Goal: Navigation & Orientation: Find specific page/section

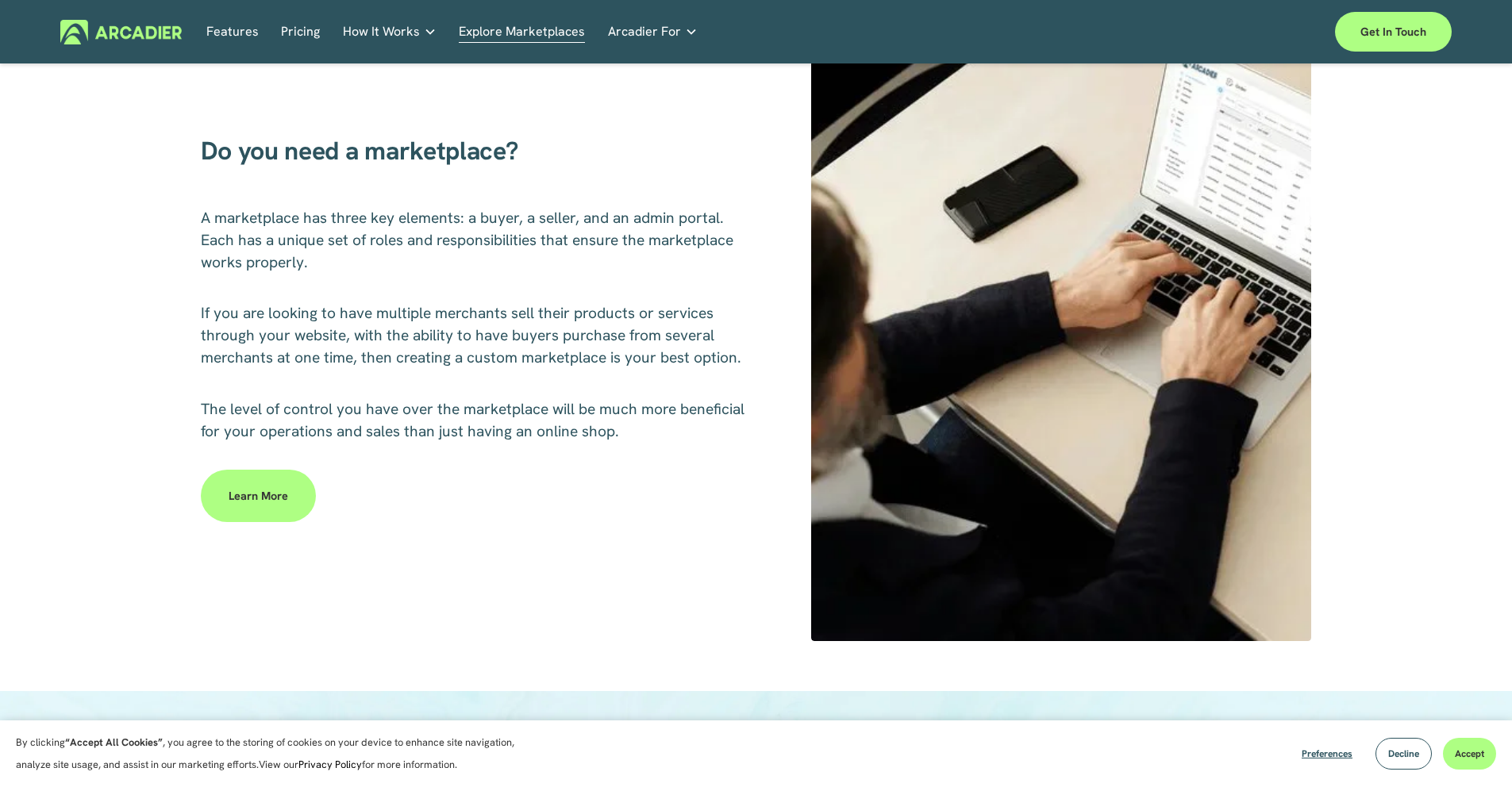
scroll to position [801, 0]
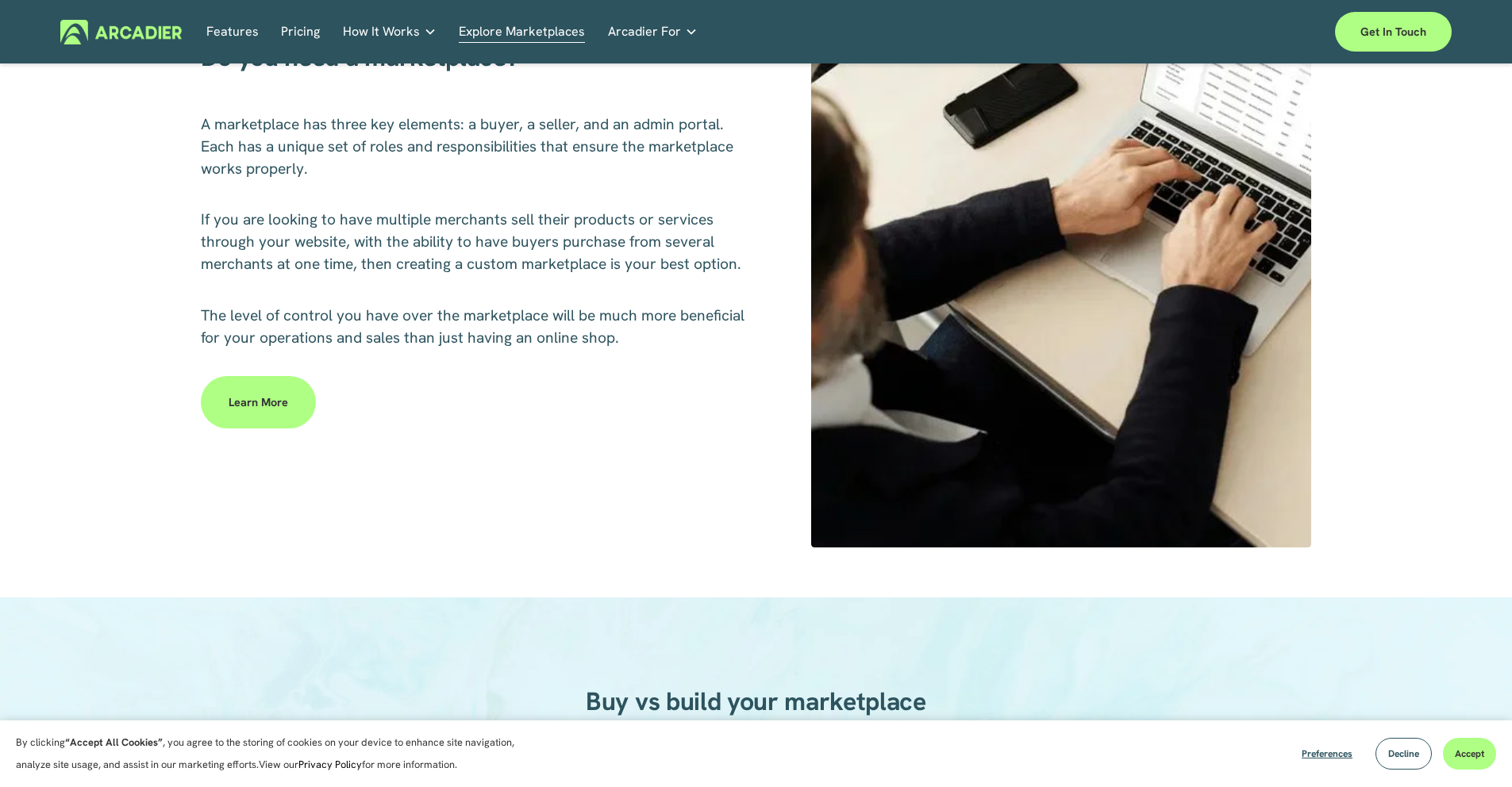
click at [247, 46] on div "Features Pricing How It Works Partners" at bounding box center [756, 31] width 1391 height 40
click at [252, 40] on link "Features" at bounding box center [232, 32] width 52 height 25
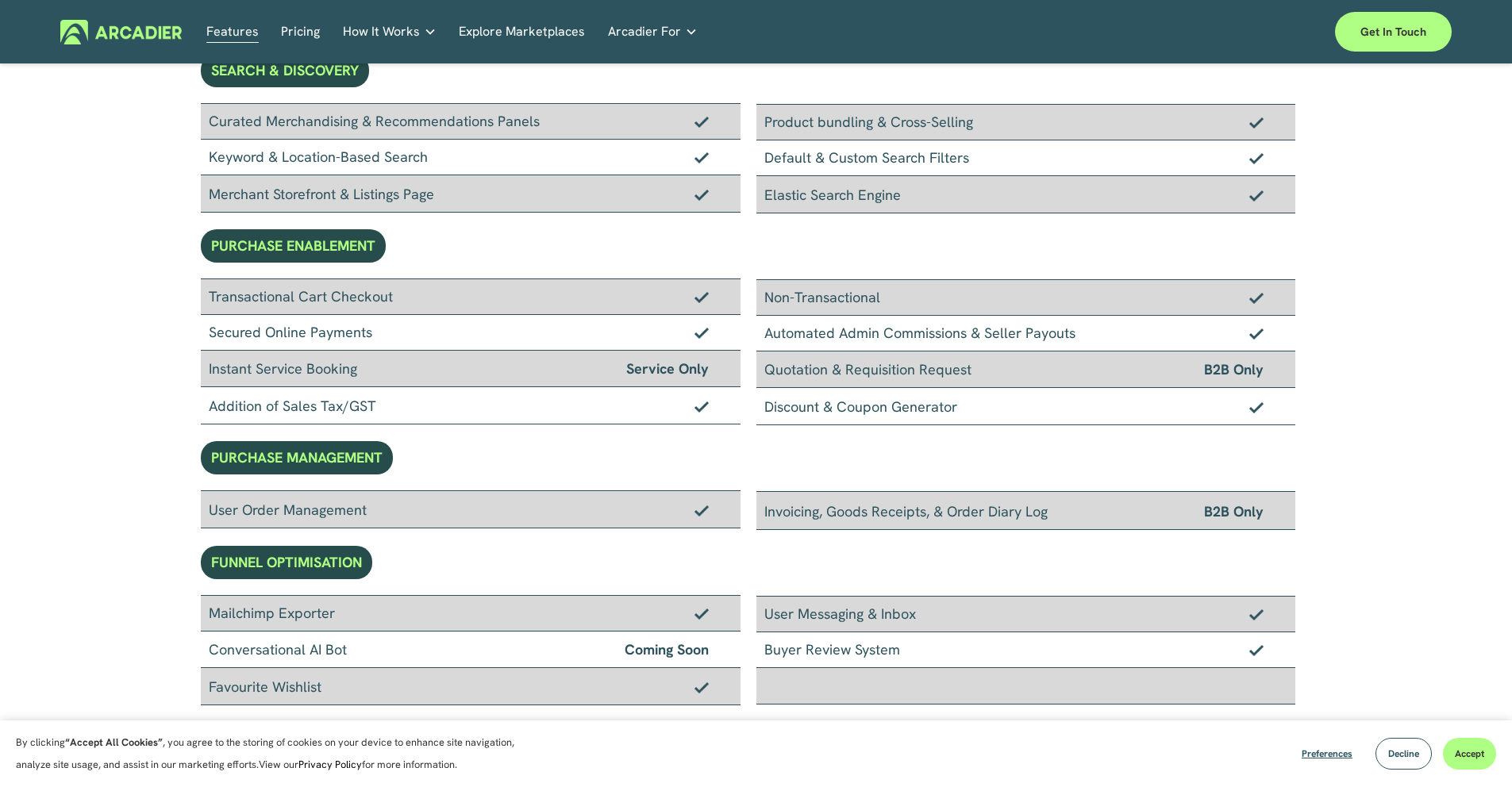
scroll to position [368, 0]
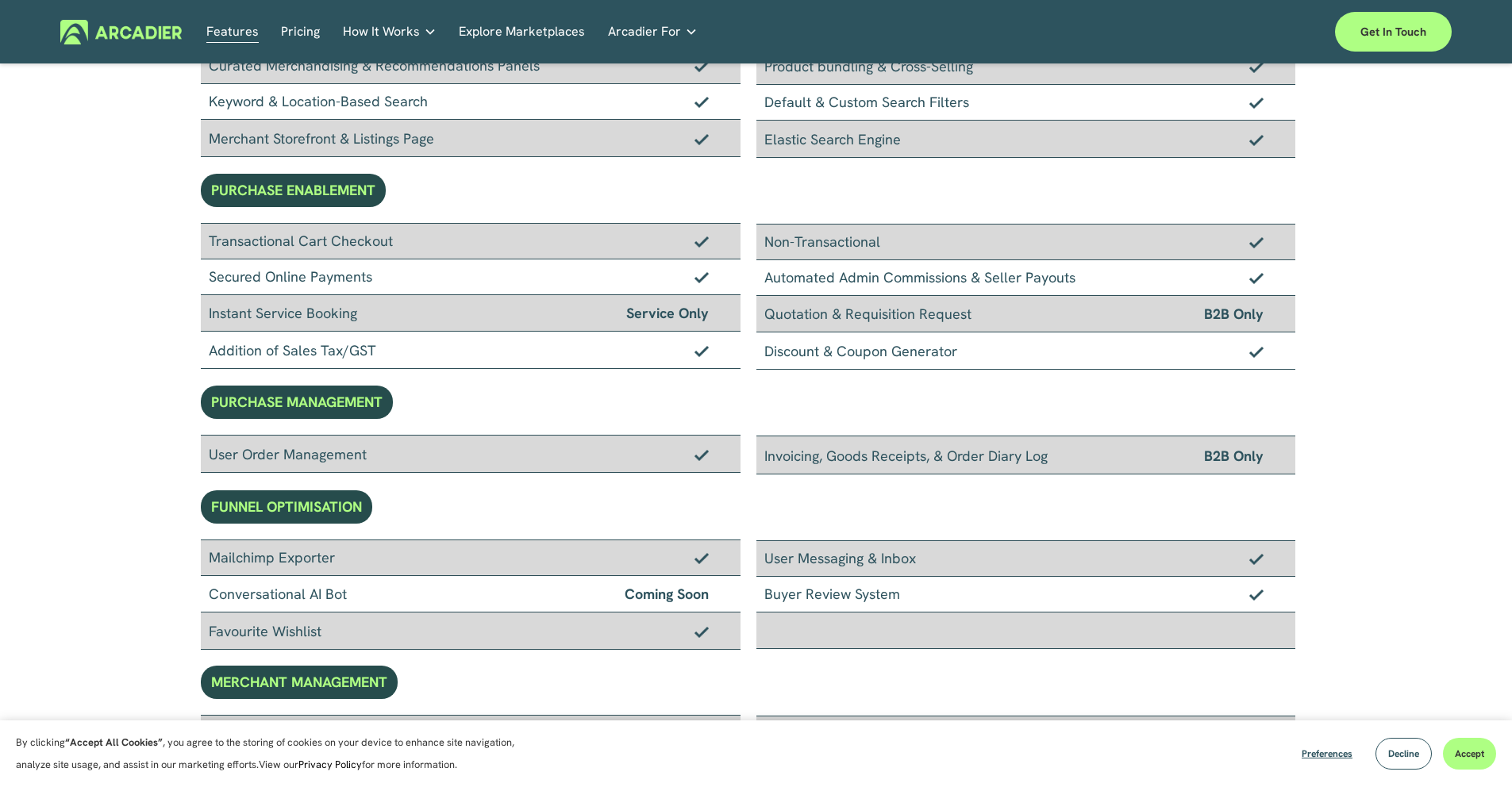
click at [486, 35] on link "Explore Marketplaces" at bounding box center [522, 32] width 126 height 25
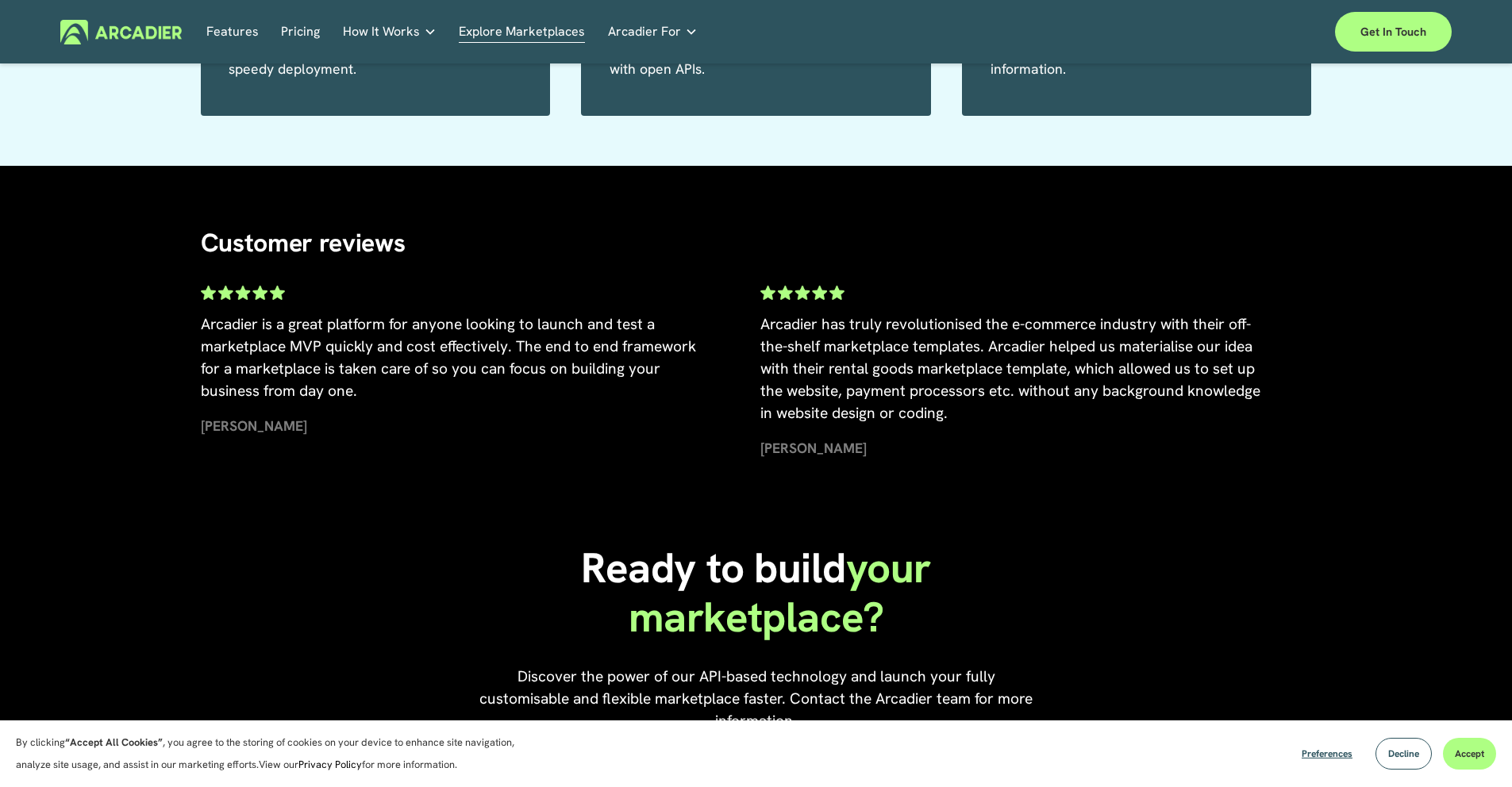
scroll to position [3193, 0]
